Goal: Find contact information: Obtain details needed to contact an individual or organization

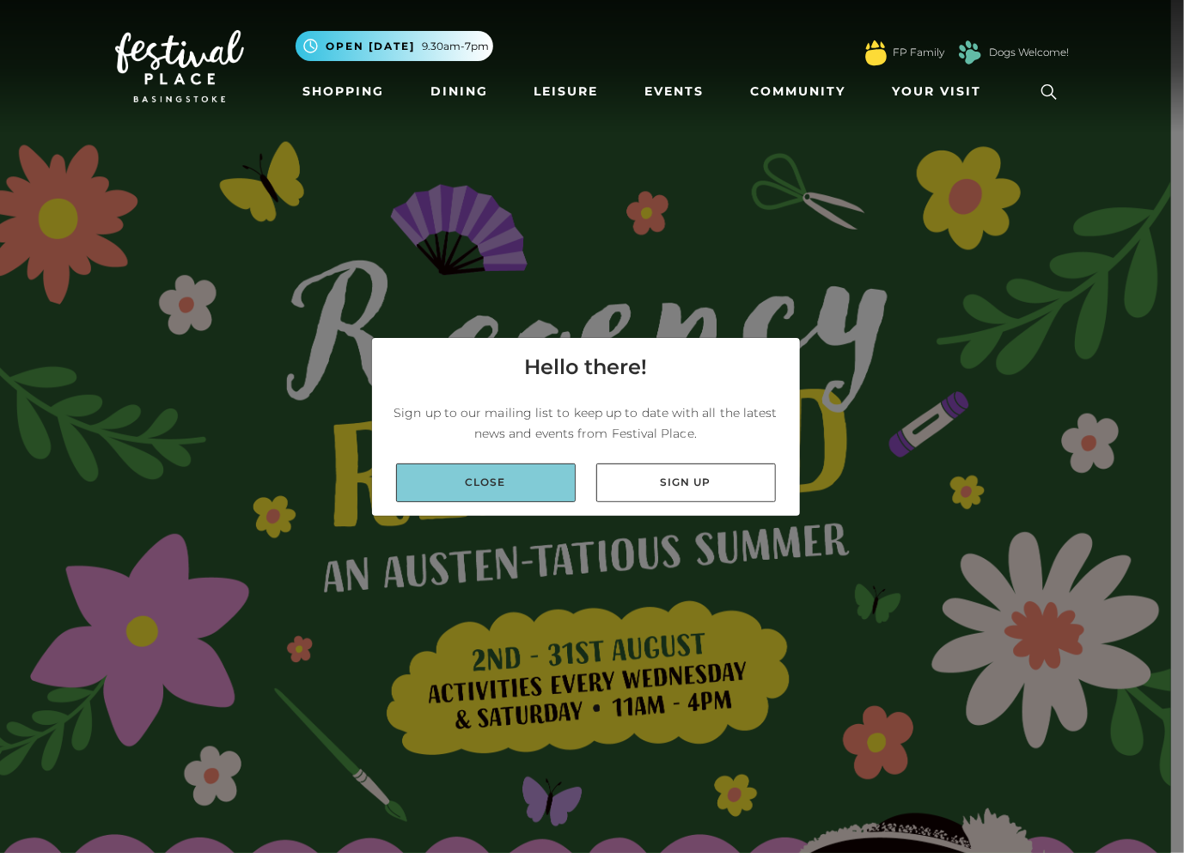
click at [488, 483] on link "Close" at bounding box center [486, 482] width 180 height 39
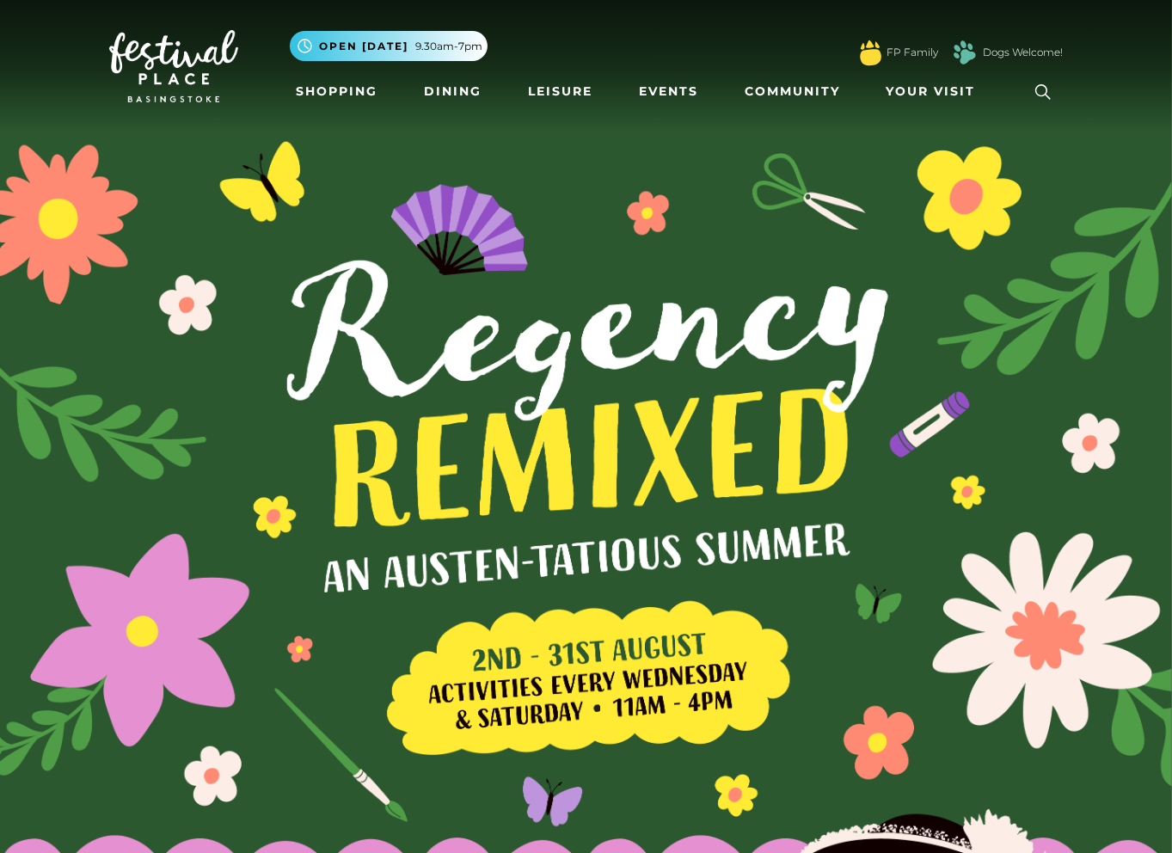
click at [194, 83] on img at bounding box center [173, 66] width 129 height 72
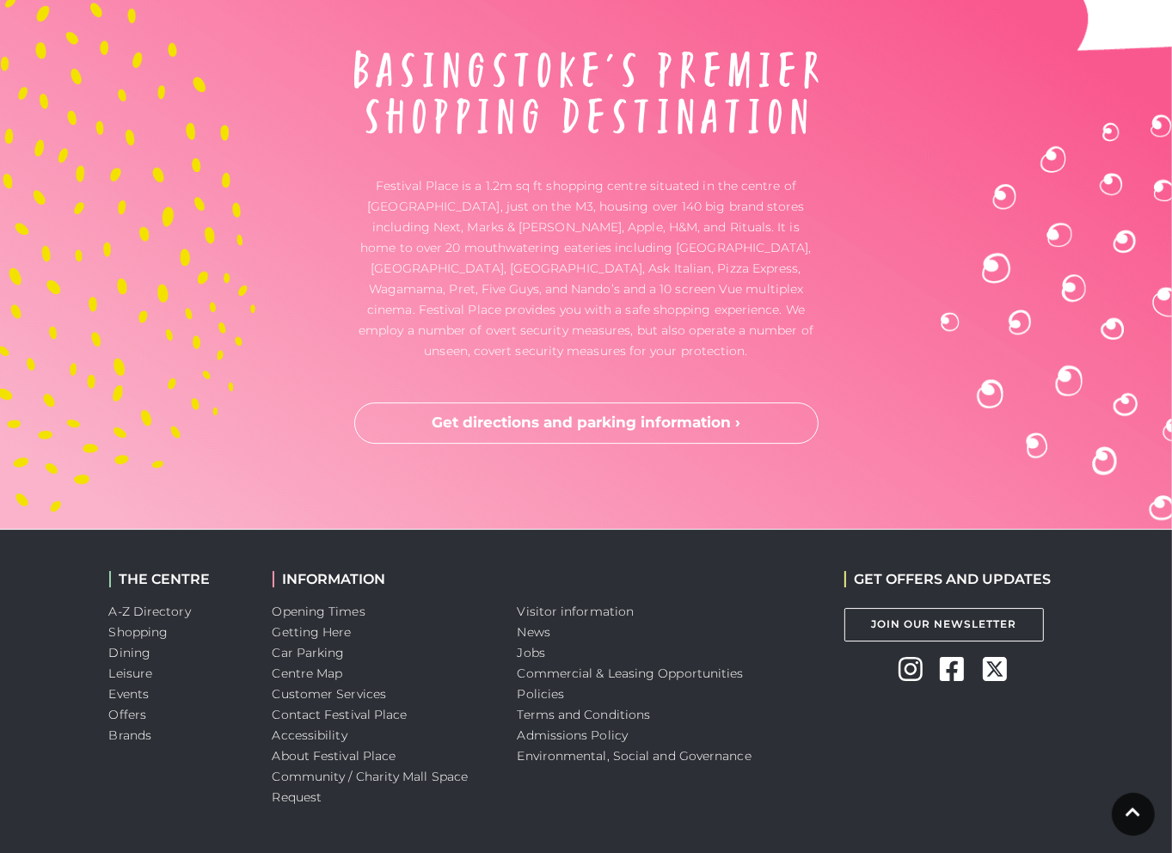
scroll to position [4834, 0]
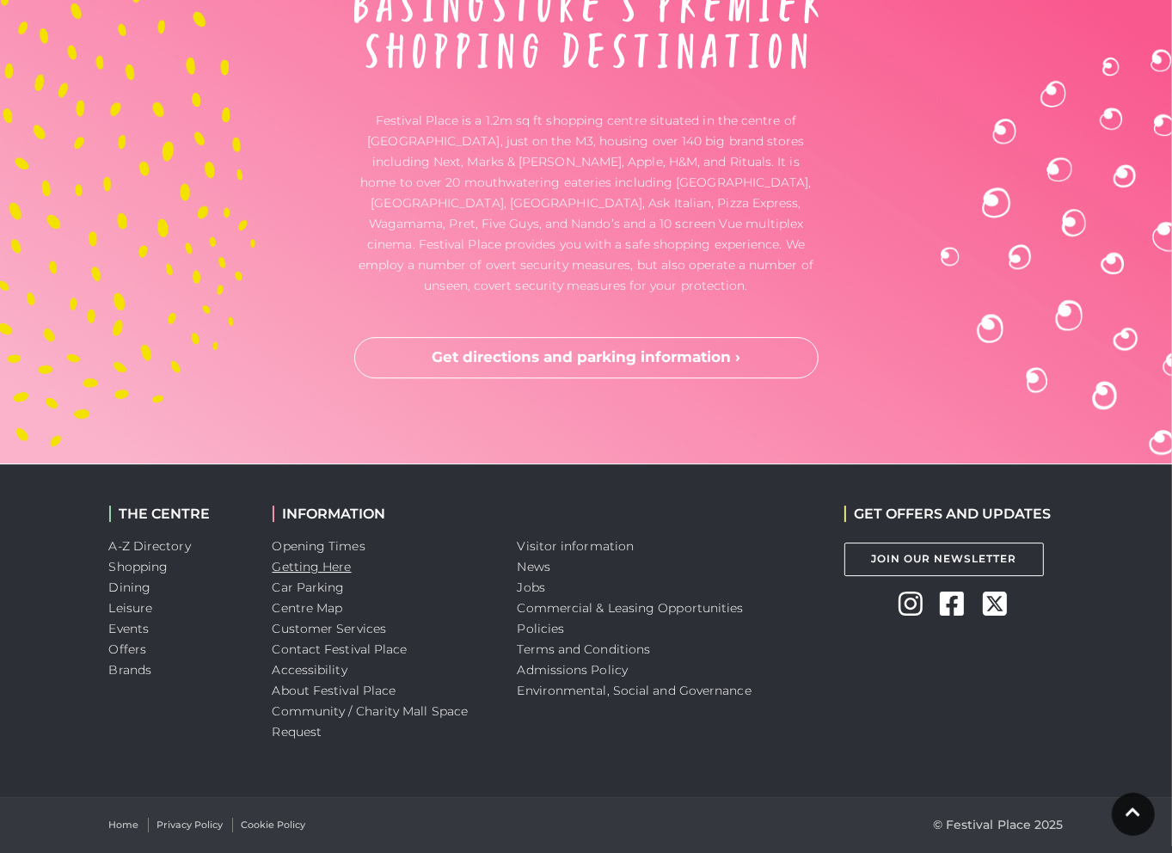
click at [293, 570] on link "Getting Here" at bounding box center [311, 566] width 79 height 15
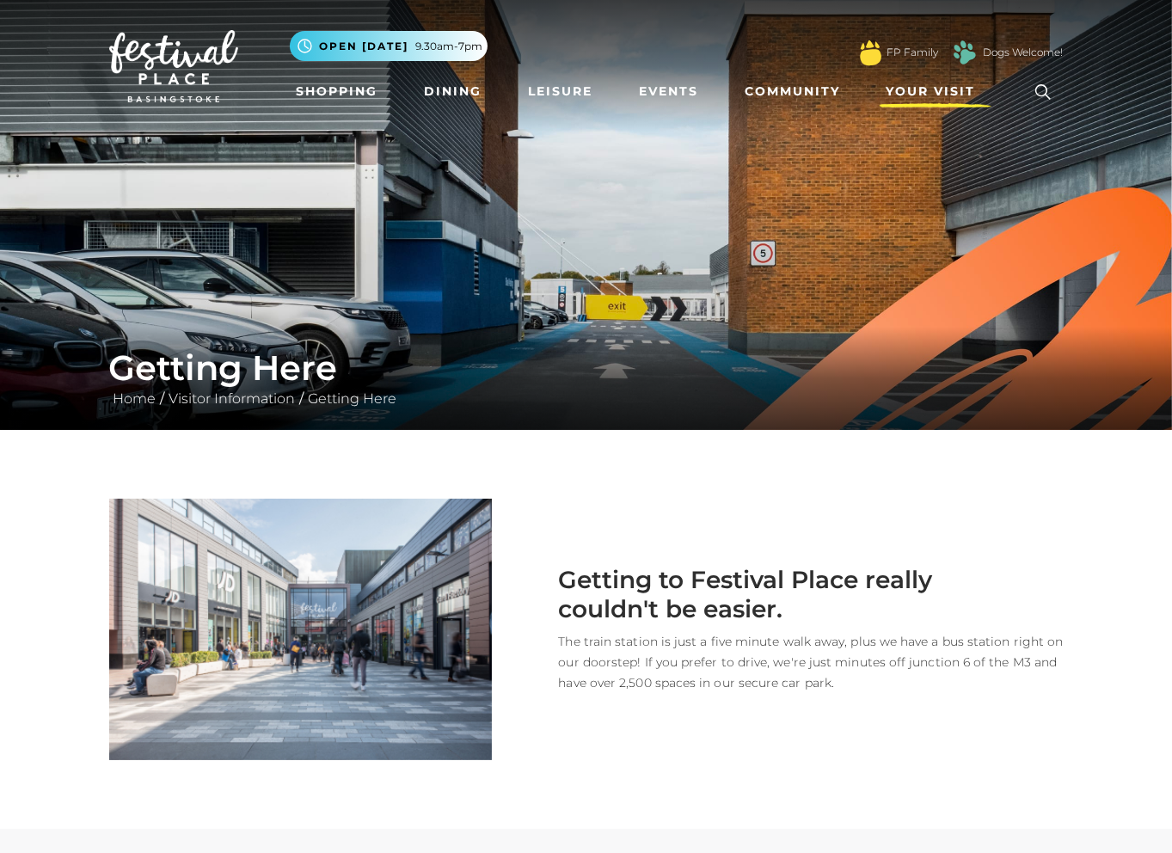
click at [918, 95] on span "Your Visit" at bounding box center [930, 92] width 89 height 18
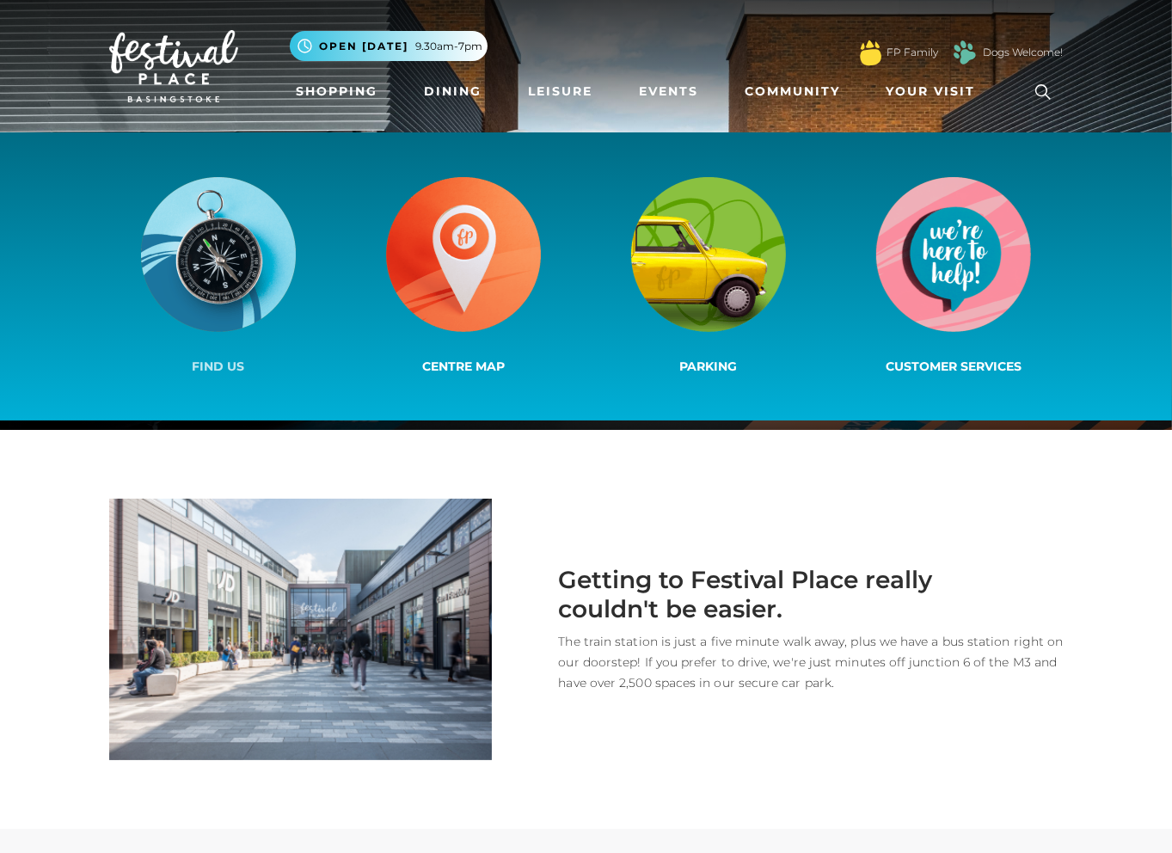
click at [205, 239] on img at bounding box center [218, 254] width 155 height 155
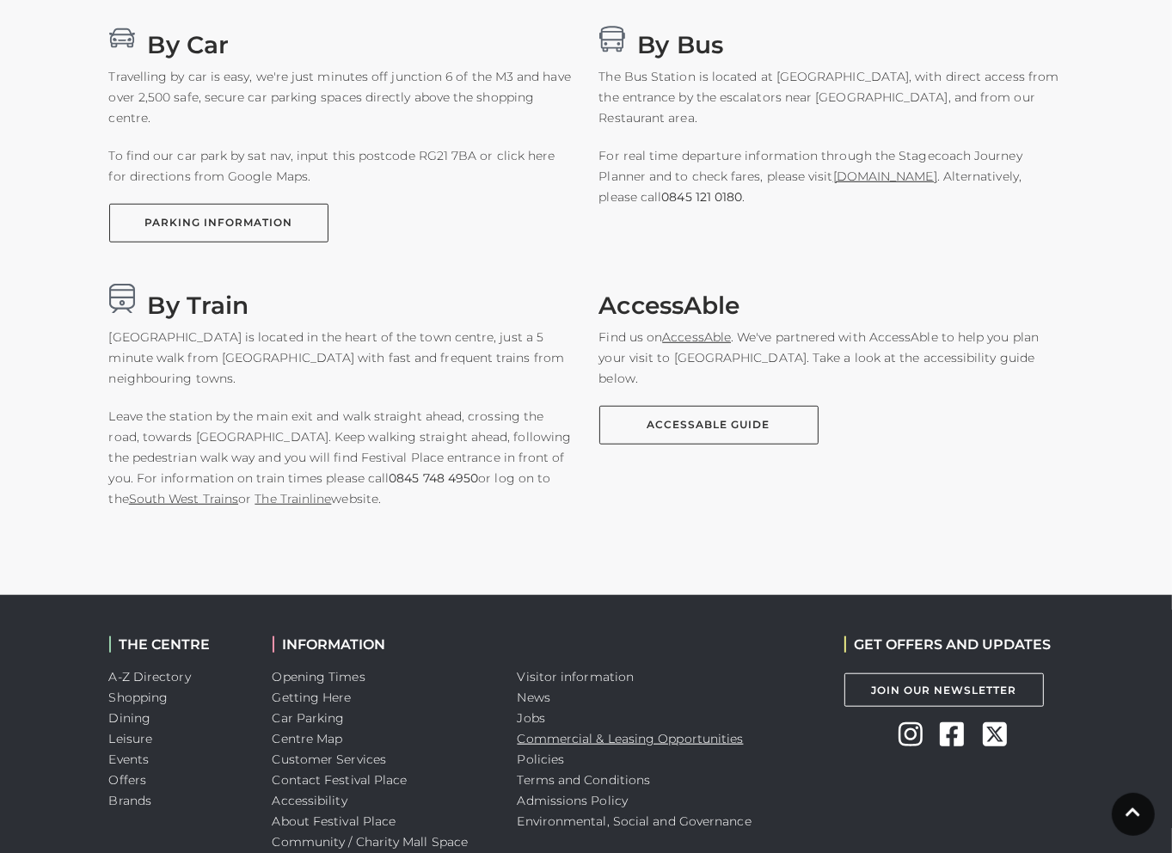
scroll to position [1268, 0]
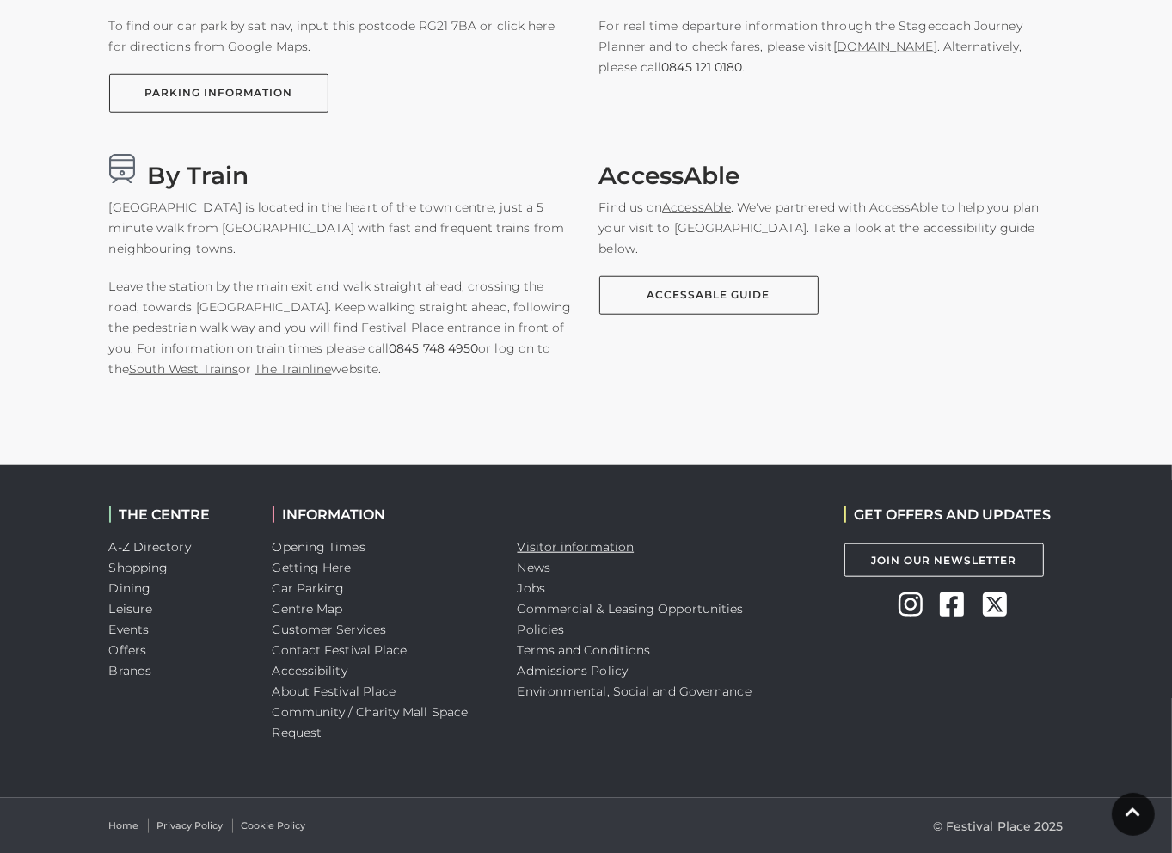
click at [548, 544] on link "Visitor information" at bounding box center [575, 546] width 117 height 15
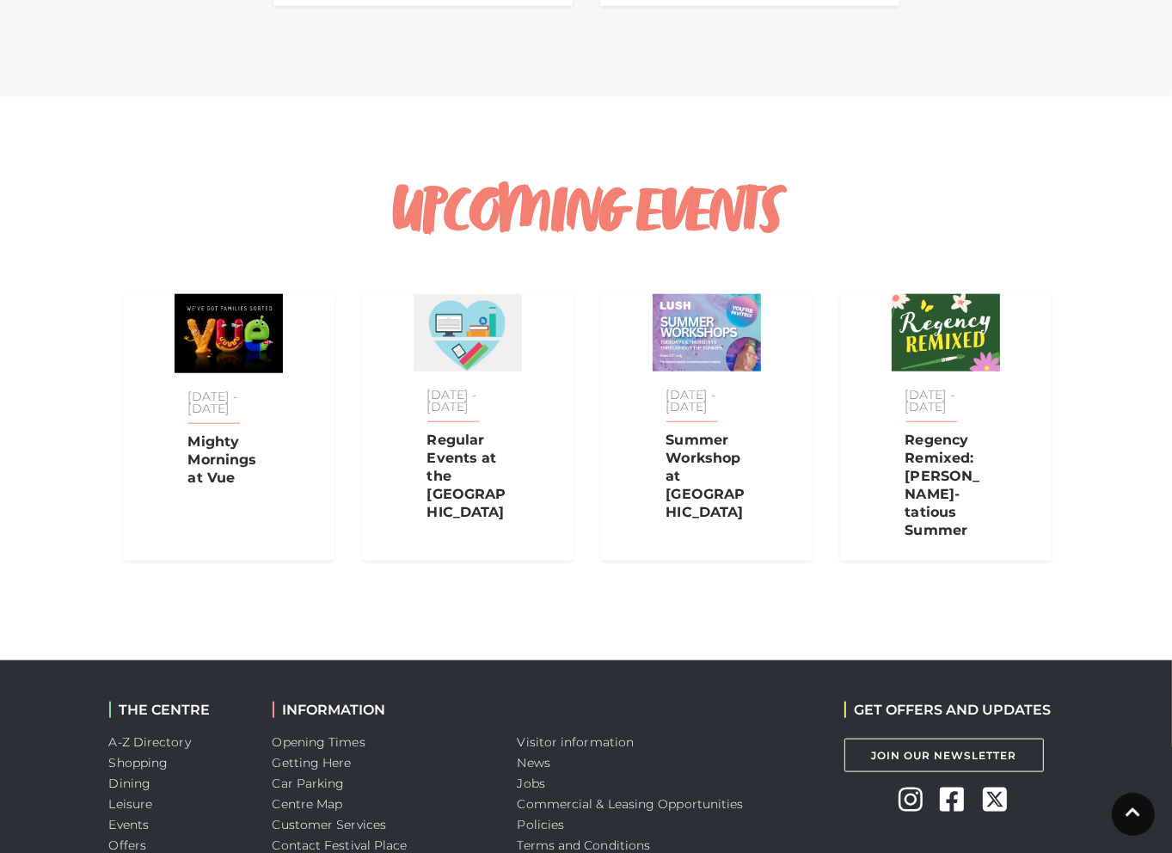
scroll to position [1633, 0]
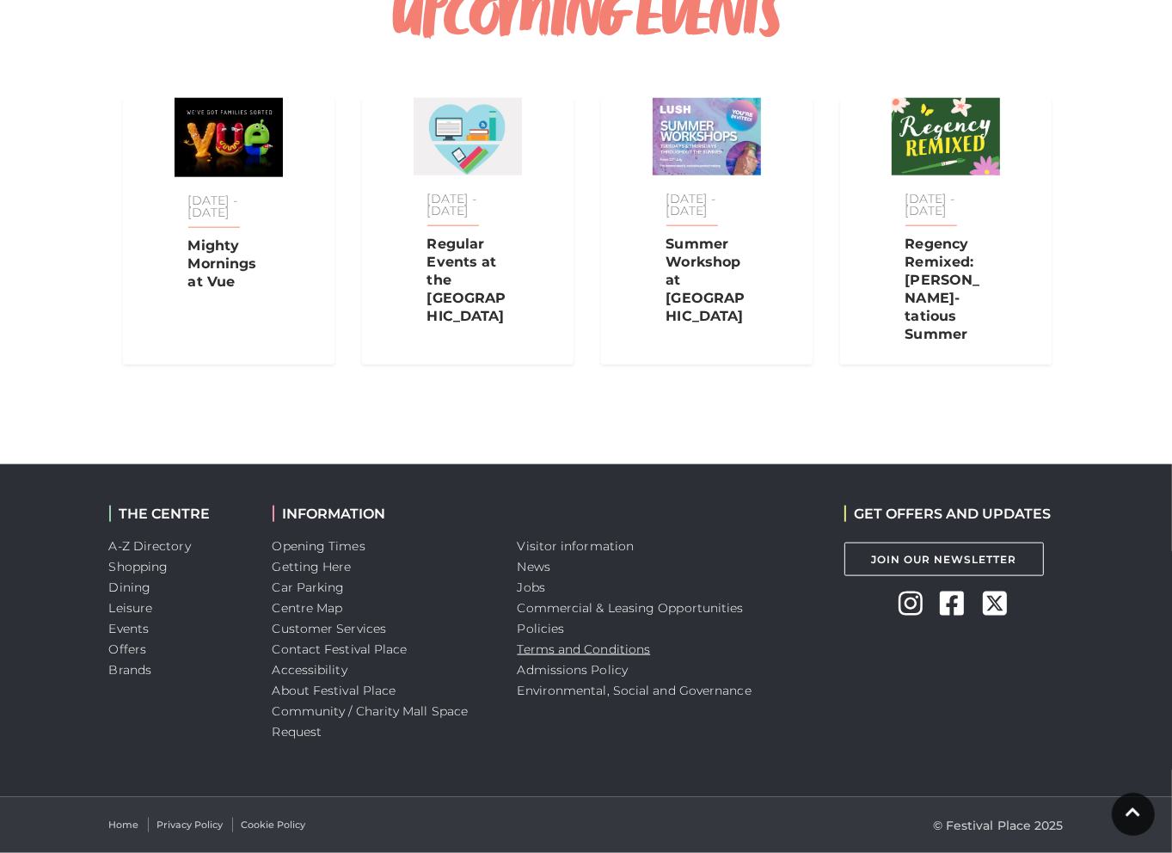
click at [537, 651] on link "Terms and Conditions" at bounding box center [583, 648] width 133 height 15
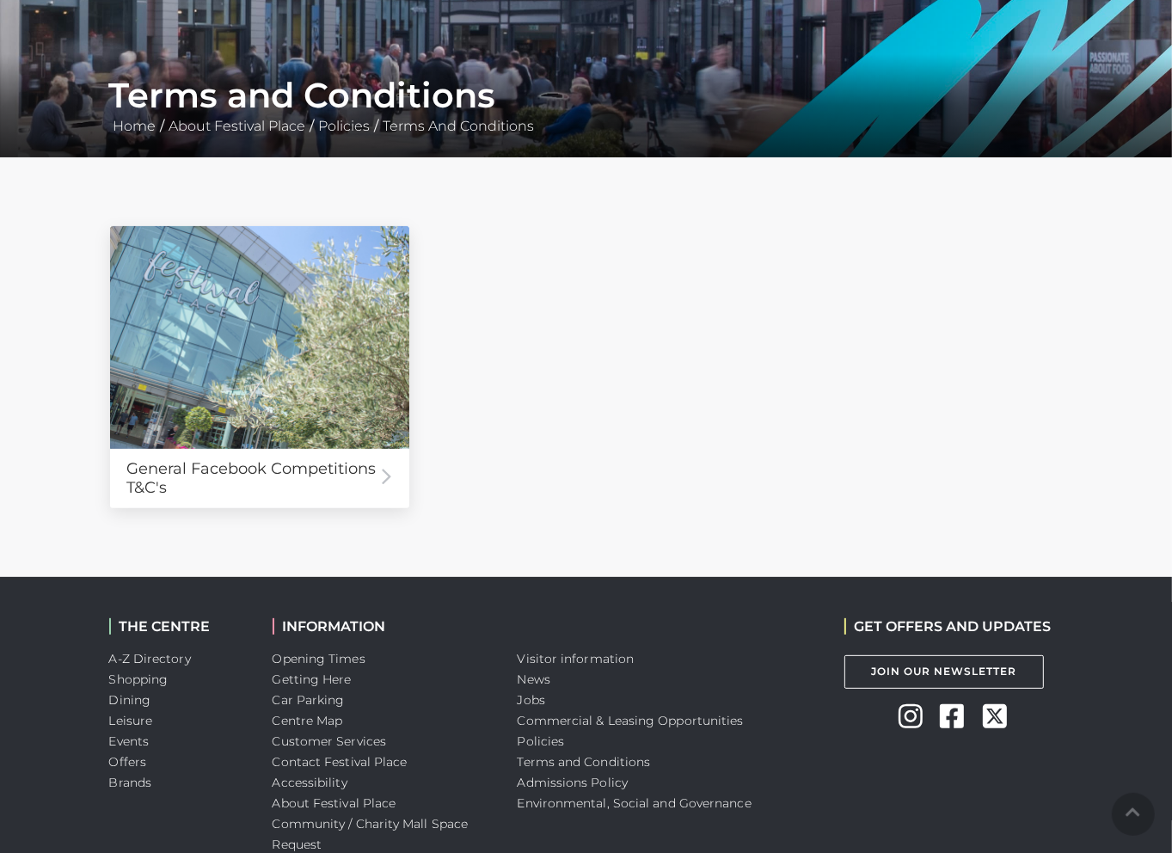
scroll to position [385, 0]
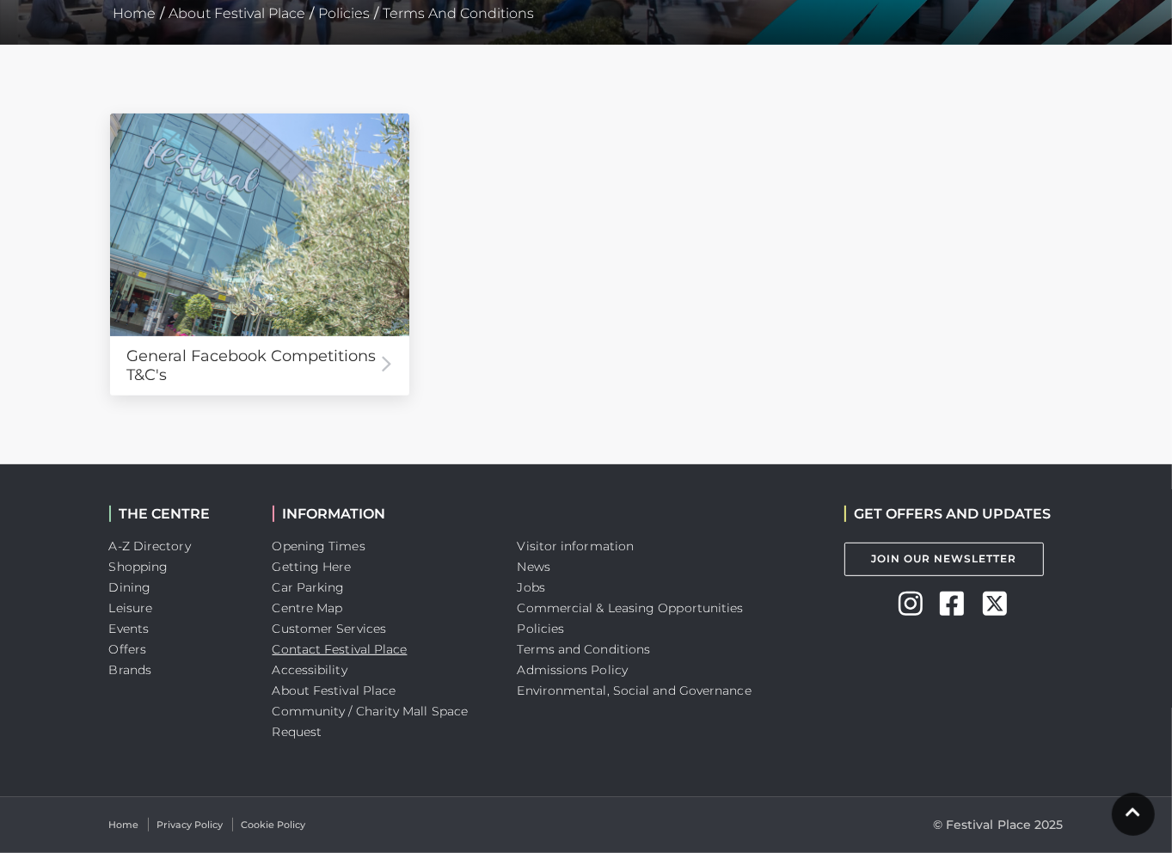
click at [341, 647] on link "Contact Festival Place" at bounding box center [339, 648] width 135 height 15
